Goal: Task Accomplishment & Management: Use online tool/utility

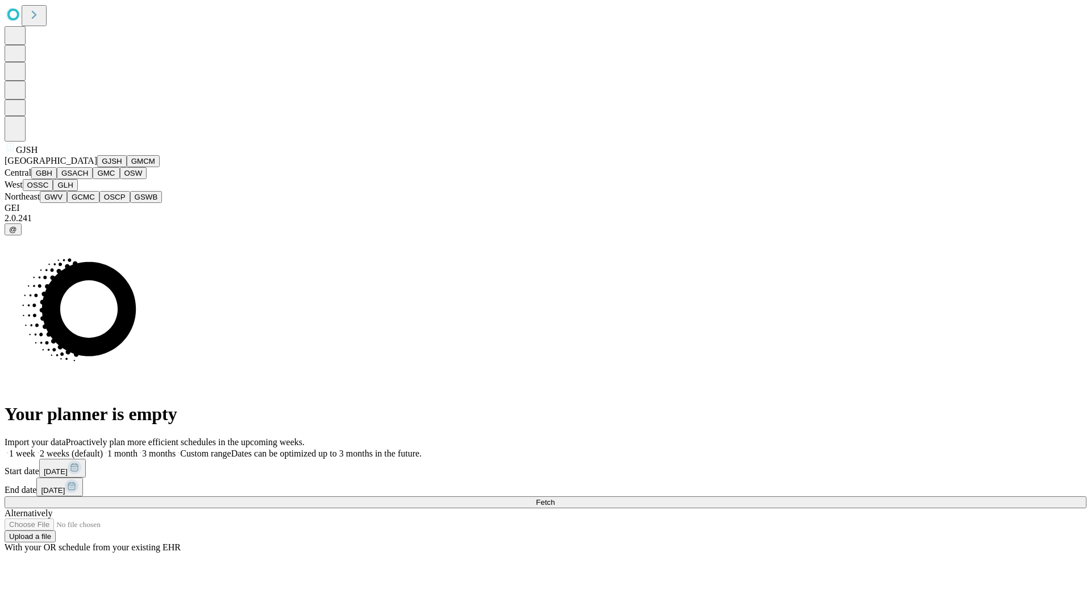
click at [97, 167] on button "GJSH" at bounding box center [112, 161] width 30 height 12
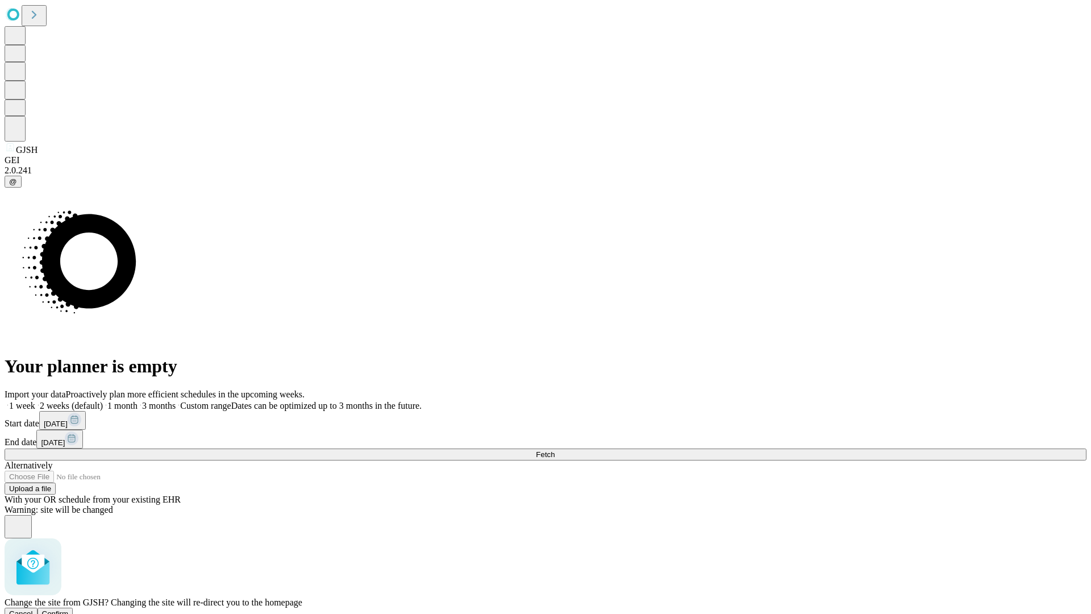
click at [69, 609] on span "Confirm" at bounding box center [55, 613] width 27 height 9
click at [138, 401] on label "1 month" at bounding box center [120, 406] width 35 height 10
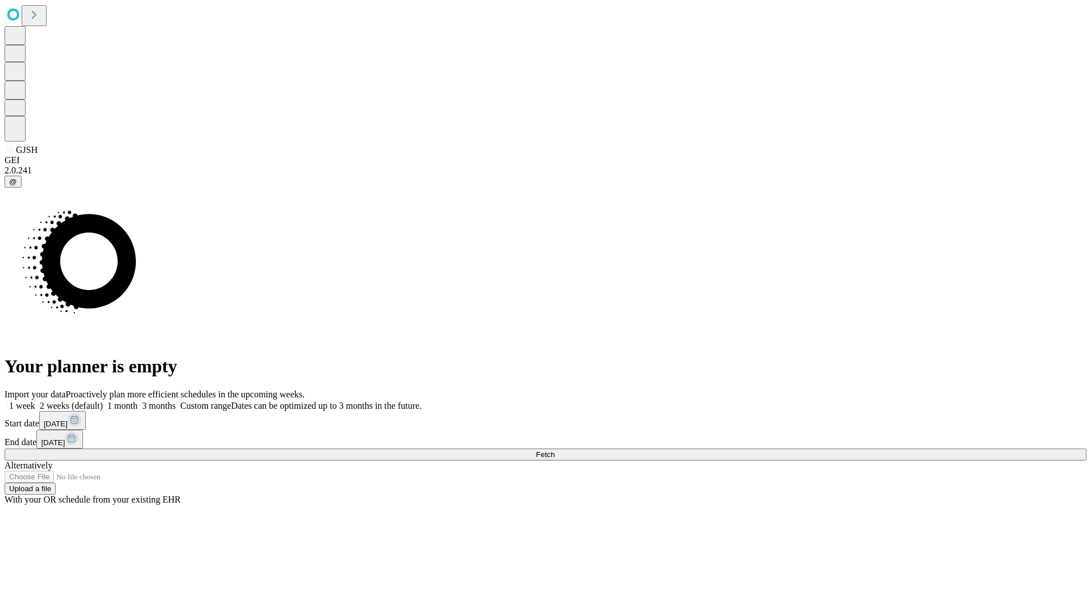
click at [555, 450] on span "Fetch" at bounding box center [545, 454] width 19 height 9
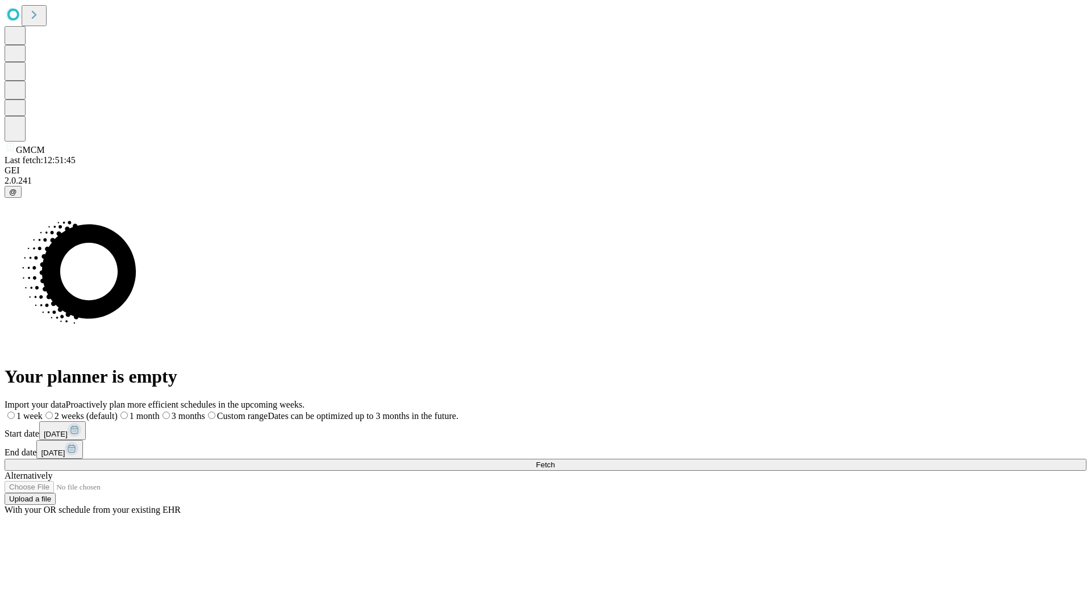
click at [160, 411] on label "1 month" at bounding box center [139, 416] width 42 height 10
click at [555, 460] on span "Fetch" at bounding box center [545, 464] width 19 height 9
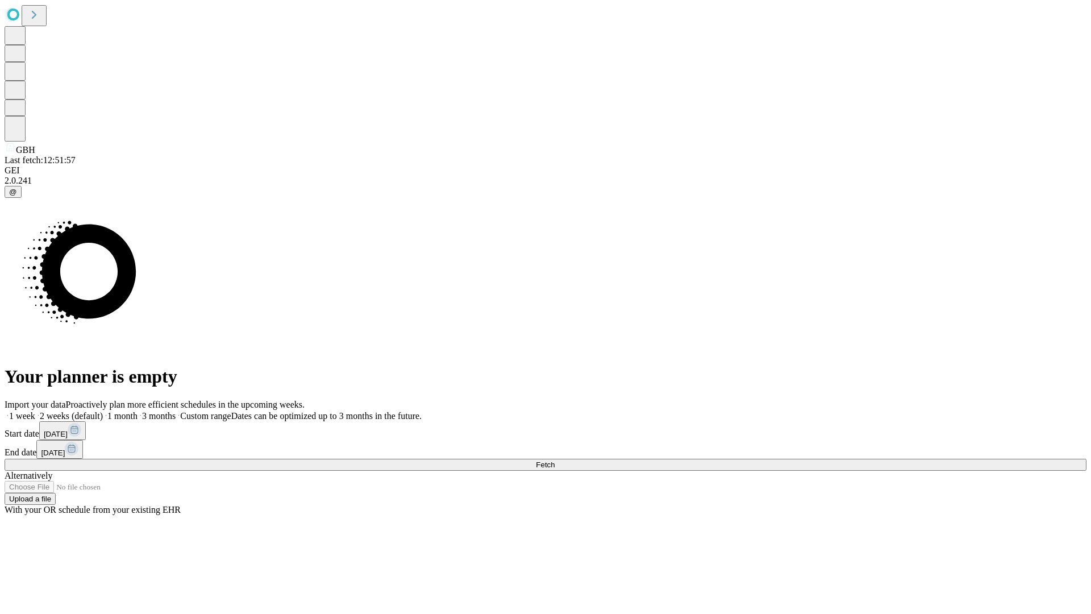
click at [555, 460] on span "Fetch" at bounding box center [545, 464] width 19 height 9
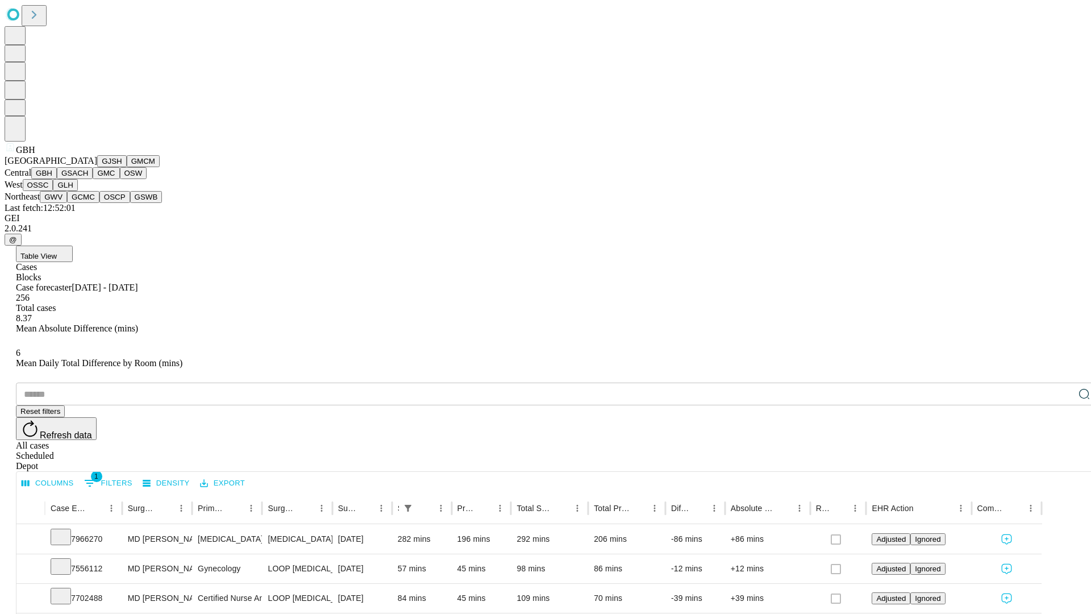
click at [88, 179] on button "GSACH" at bounding box center [75, 173] width 36 height 12
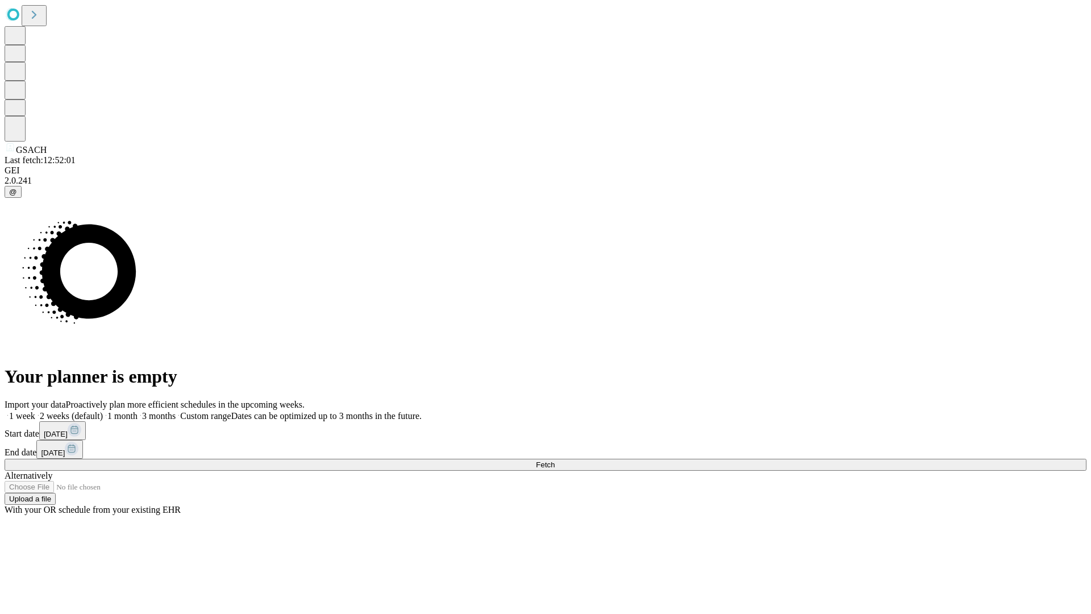
click at [555, 460] on span "Fetch" at bounding box center [545, 464] width 19 height 9
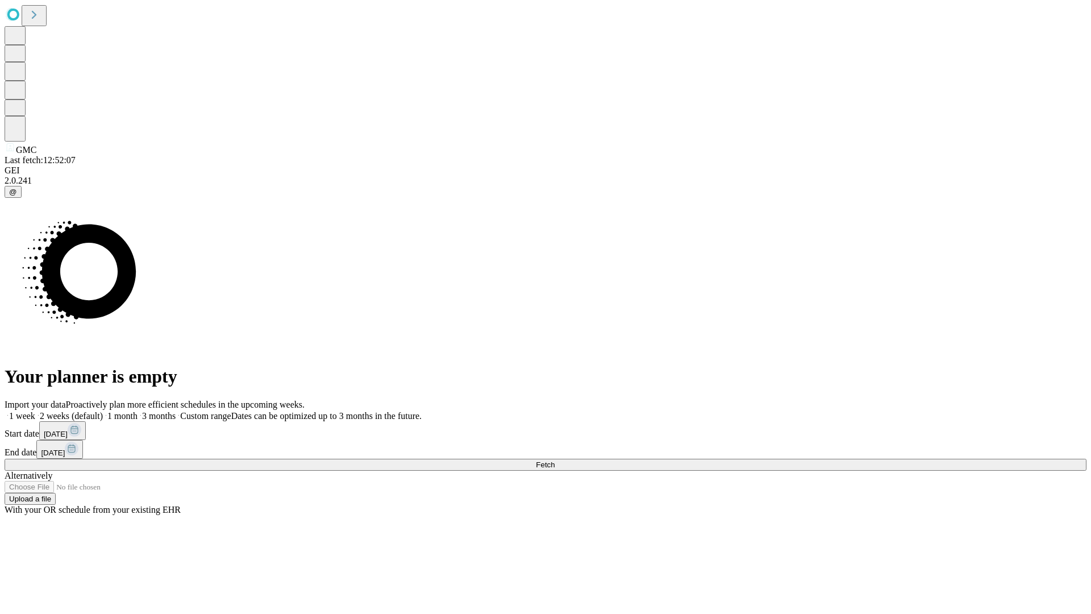
click at [138, 411] on label "1 month" at bounding box center [120, 416] width 35 height 10
click at [555, 460] on span "Fetch" at bounding box center [545, 464] width 19 height 9
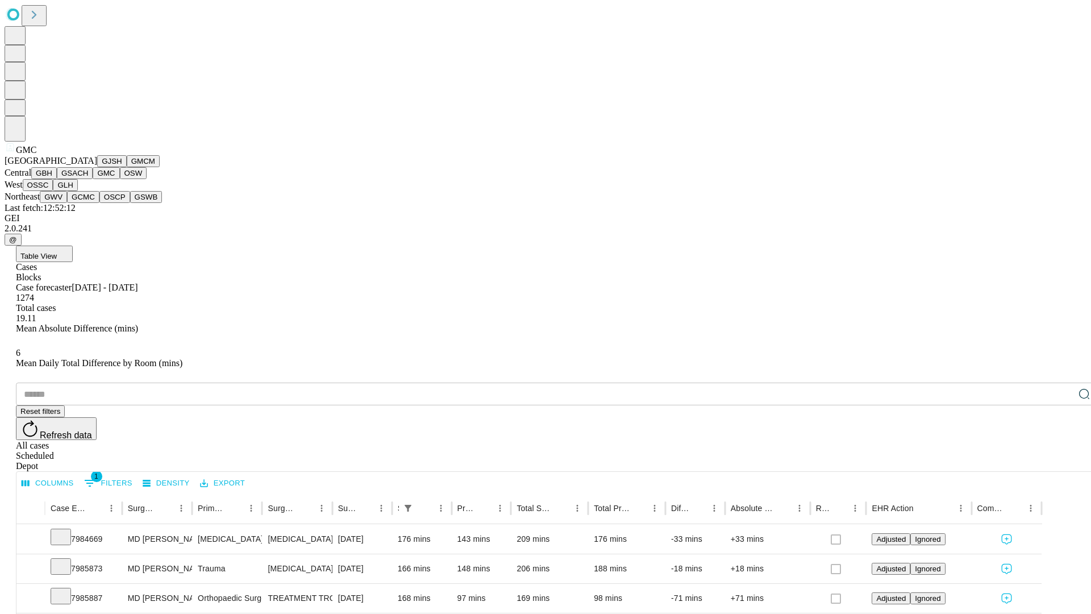
click at [120, 179] on button "OSW" at bounding box center [133, 173] width 27 height 12
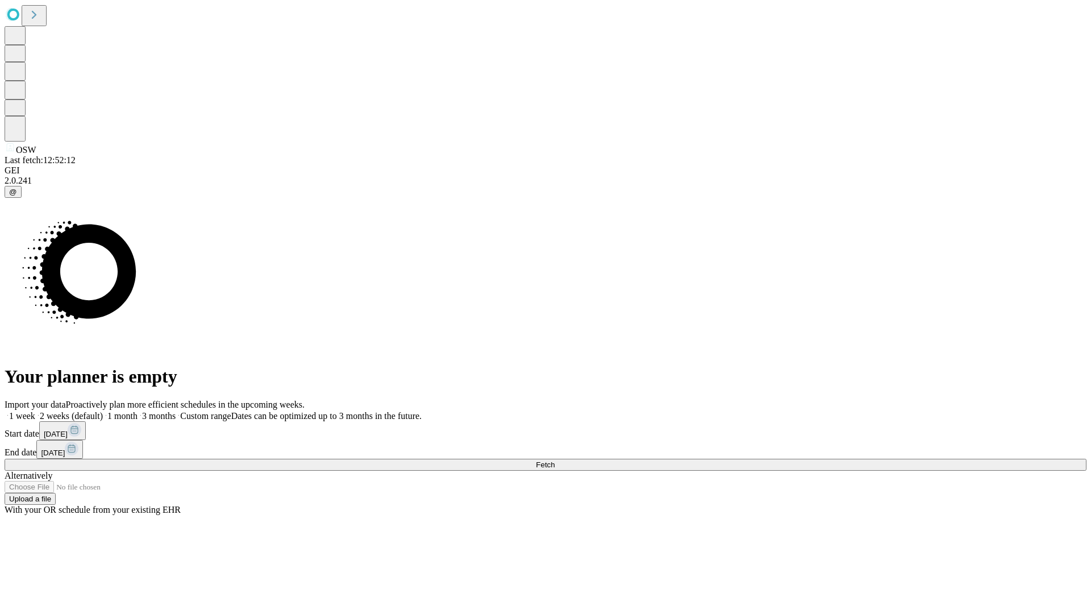
click at [555, 460] on span "Fetch" at bounding box center [545, 464] width 19 height 9
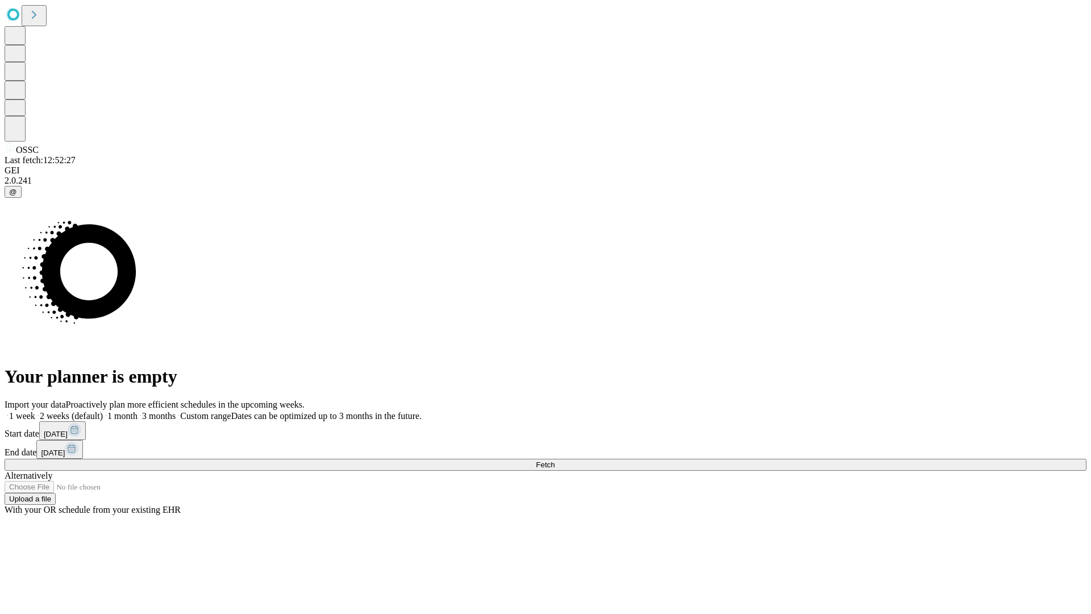
click at [138, 411] on label "1 month" at bounding box center [120, 416] width 35 height 10
click at [555, 460] on span "Fetch" at bounding box center [545, 464] width 19 height 9
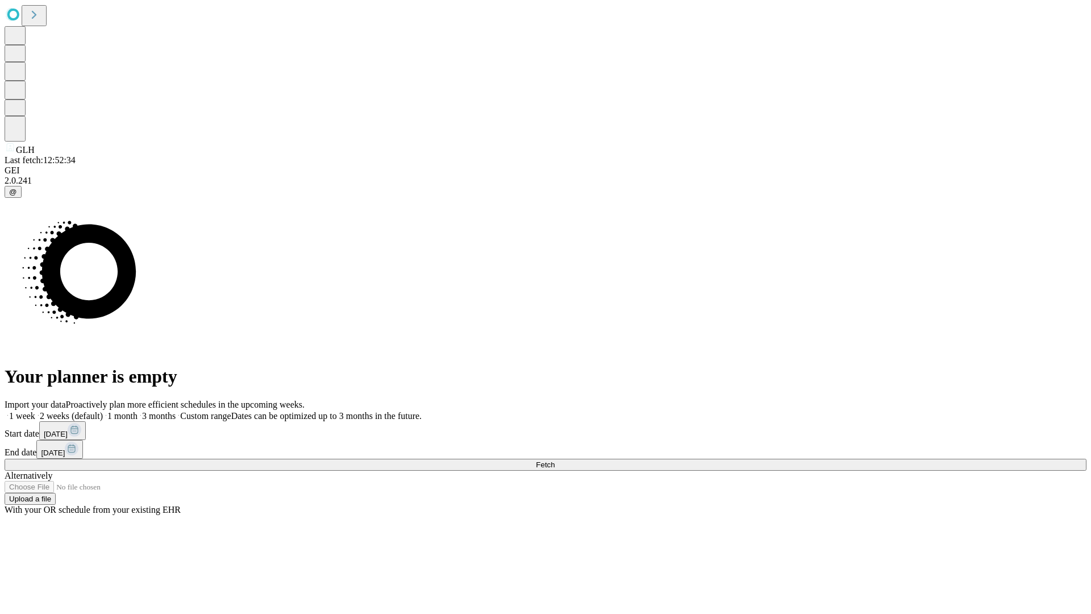
click at [555, 460] on span "Fetch" at bounding box center [545, 464] width 19 height 9
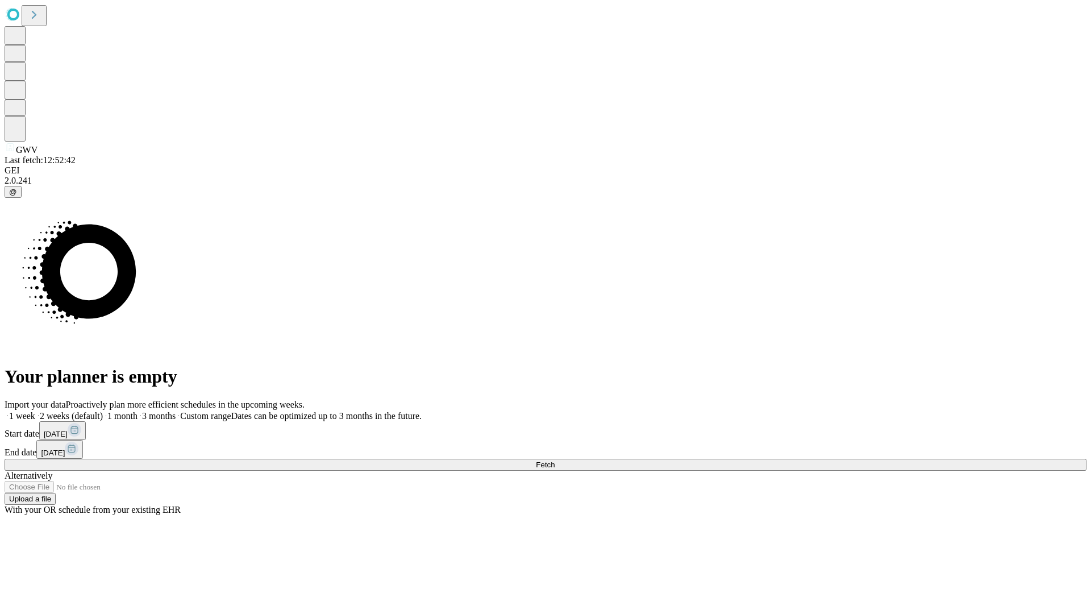
click at [138, 411] on label "1 month" at bounding box center [120, 416] width 35 height 10
click at [555, 460] on span "Fetch" at bounding box center [545, 464] width 19 height 9
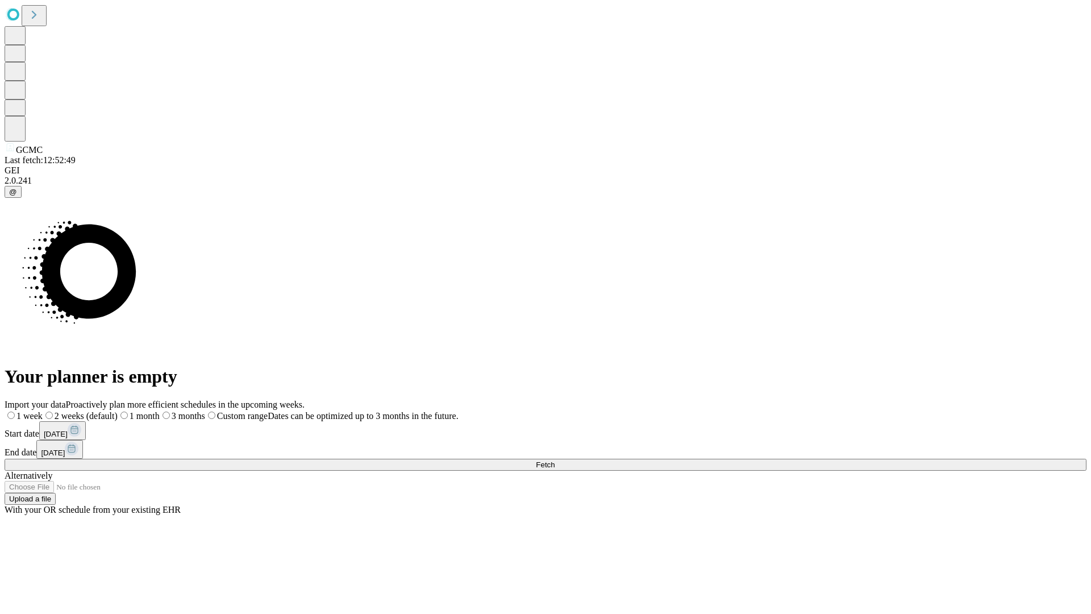
click at [160, 411] on label "1 month" at bounding box center [139, 416] width 42 height 10
click at [555, 460] on span "Fetch" at bounding box center [545, 464] width 19 height 9
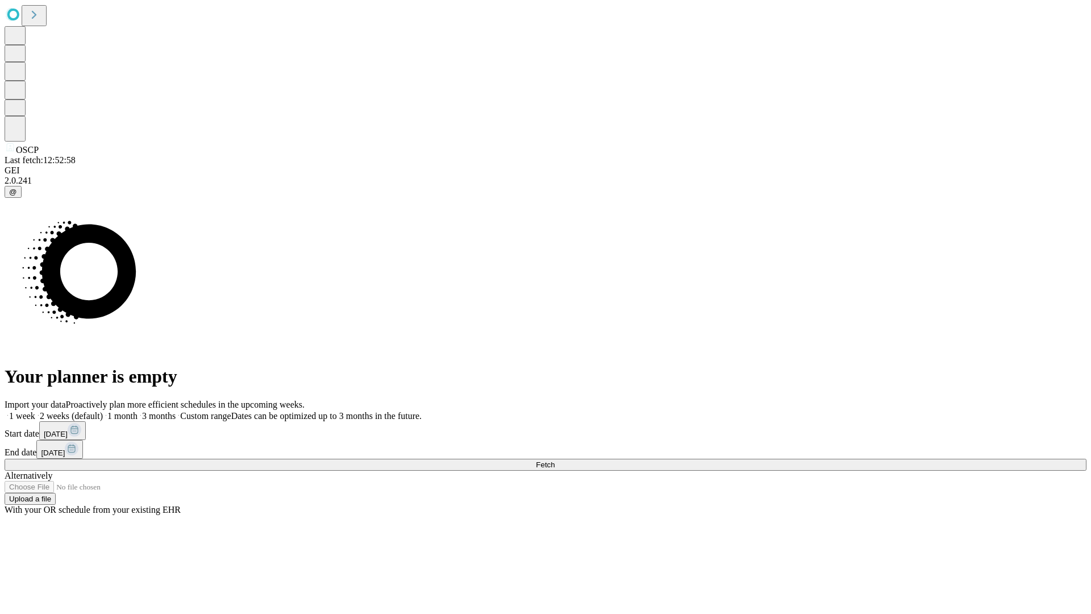
click at [138, 411] on label "1 month" at bounding box center [120, 416] width 35 height 10
click at [555, 460] on span "Fetch" at bounding box center [545, 464] width 19 height 9
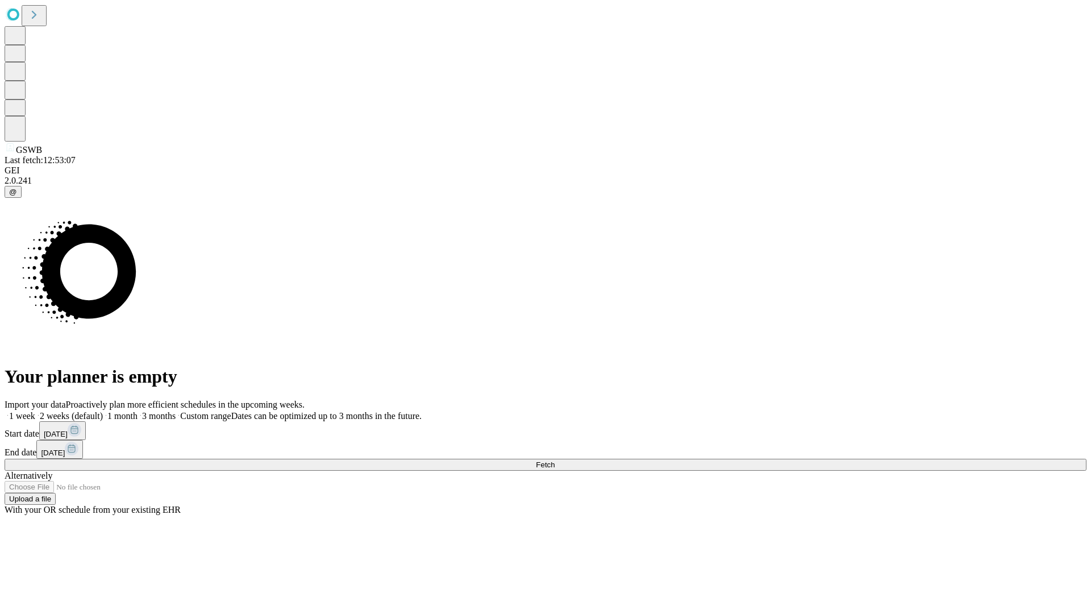
click at [138, 411] on label "1 month" at bounding box center [120, 416] width 35 height 10
click at [555, 460] on span "Fetch" at bounding box center [545, 464] width 19 height 9
